Goal: Task Accomplishment & Management: Use online tool/utility

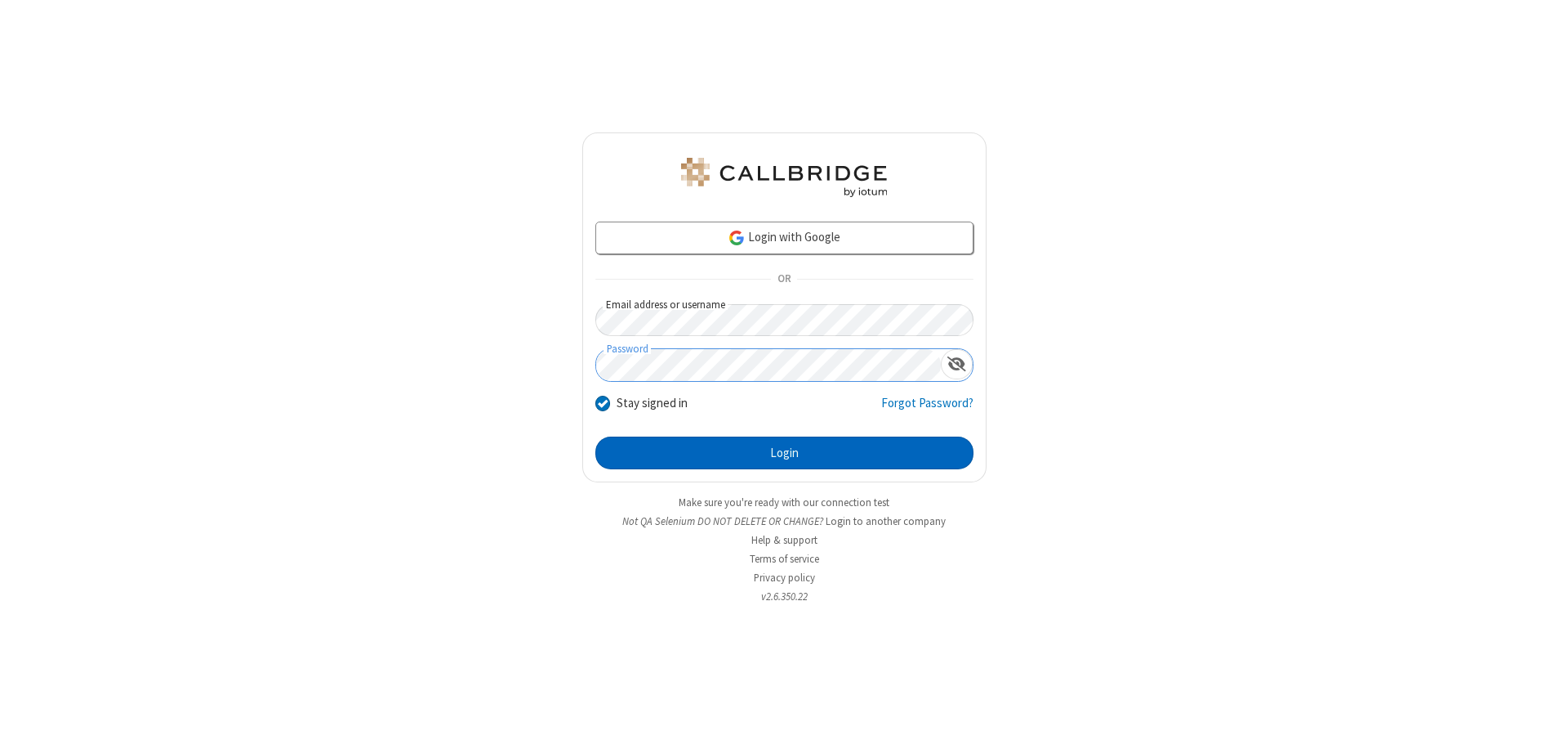
click at [784, 453] on button "Login" at bounding box center [784, 452] width 379 height 33
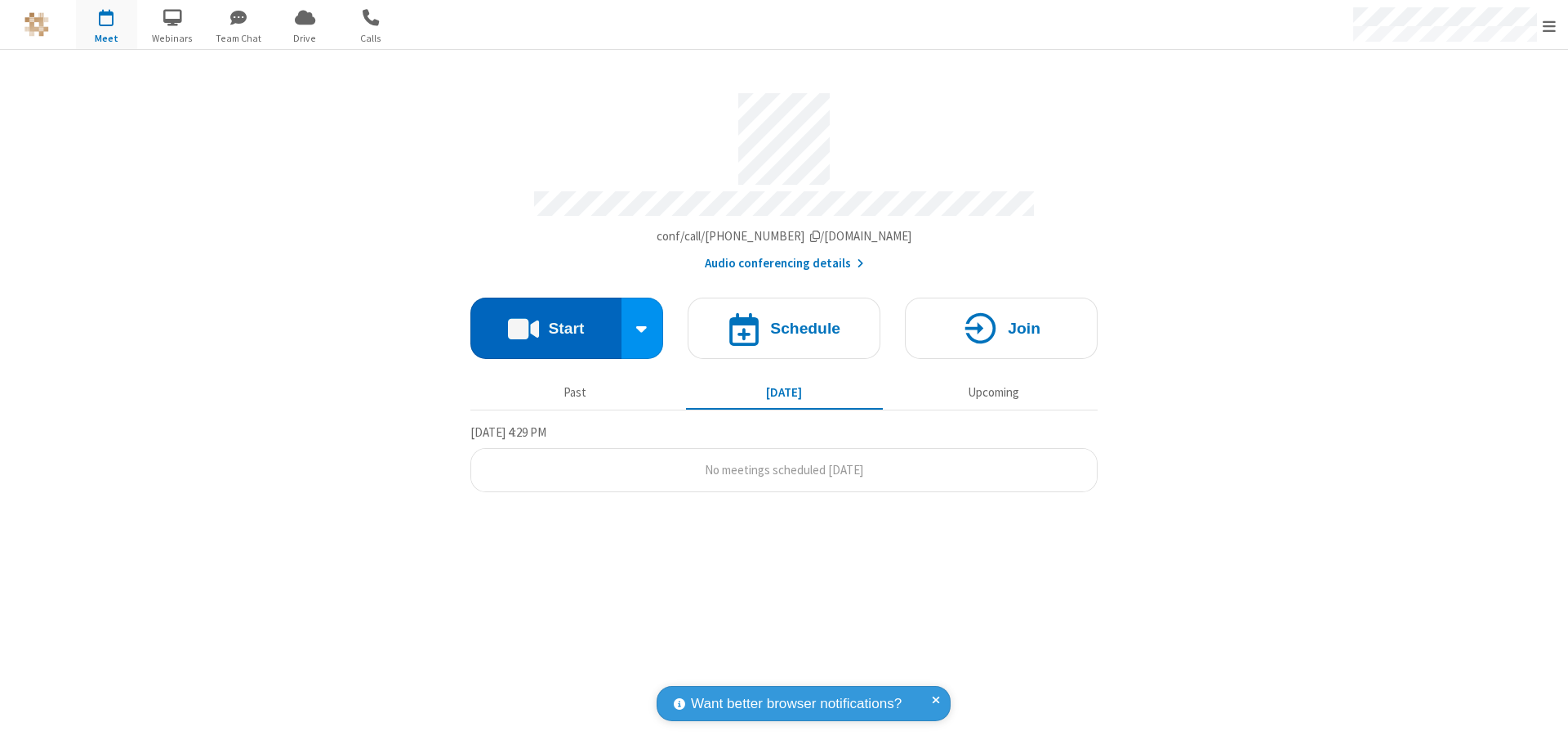
click at [545, 321] on button "Start" at bounding box center [545, 328] width 151 height 62
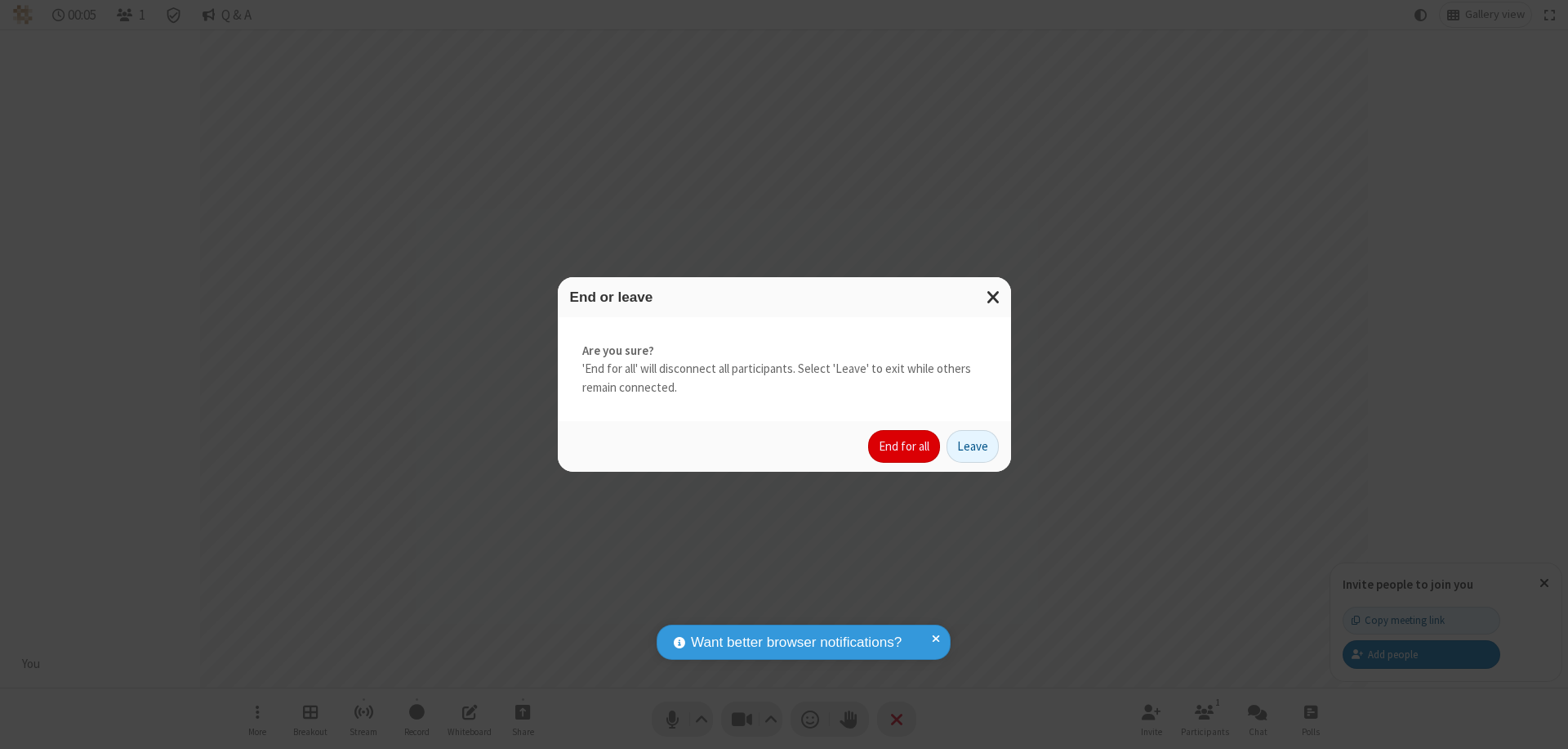
click at [905, 446] on button "End for all" at bounding box center [904, 446] width 72 height 33
